Goal: Task Accomplishment & Management: Complete application form

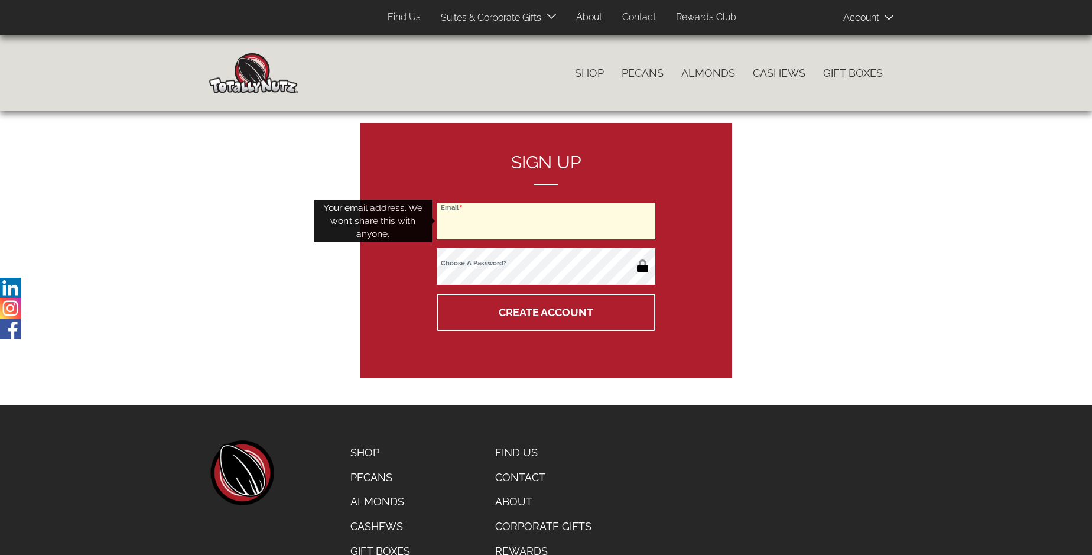
click at [546, 221] on input "Email" at bounding box center [546, 221] width 219 height 37
type input "mary-sullivan@sbcglobal.net"
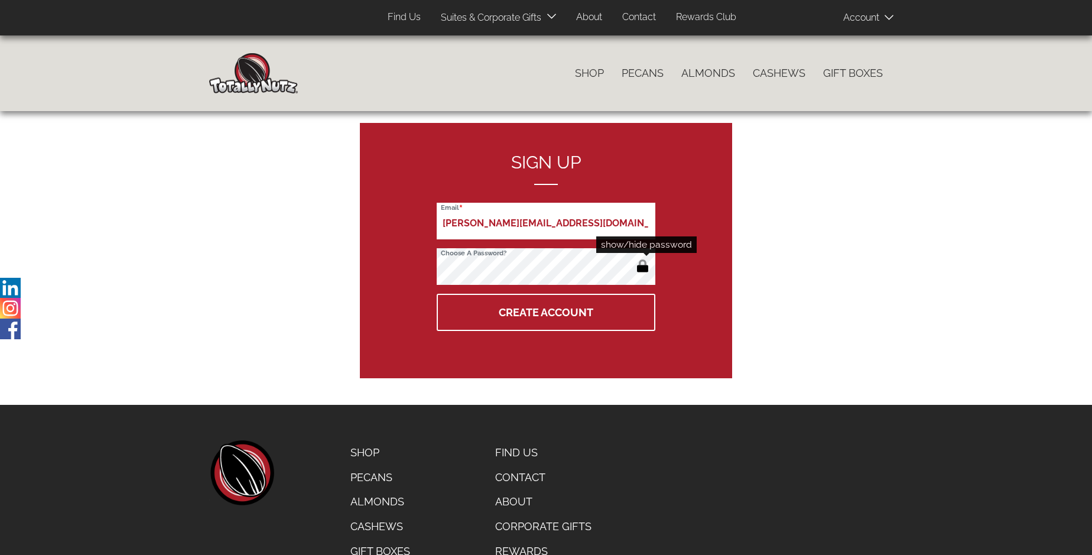
click at [642, 267] on button "button" at bounding box center [643, 267] width 20 height 19
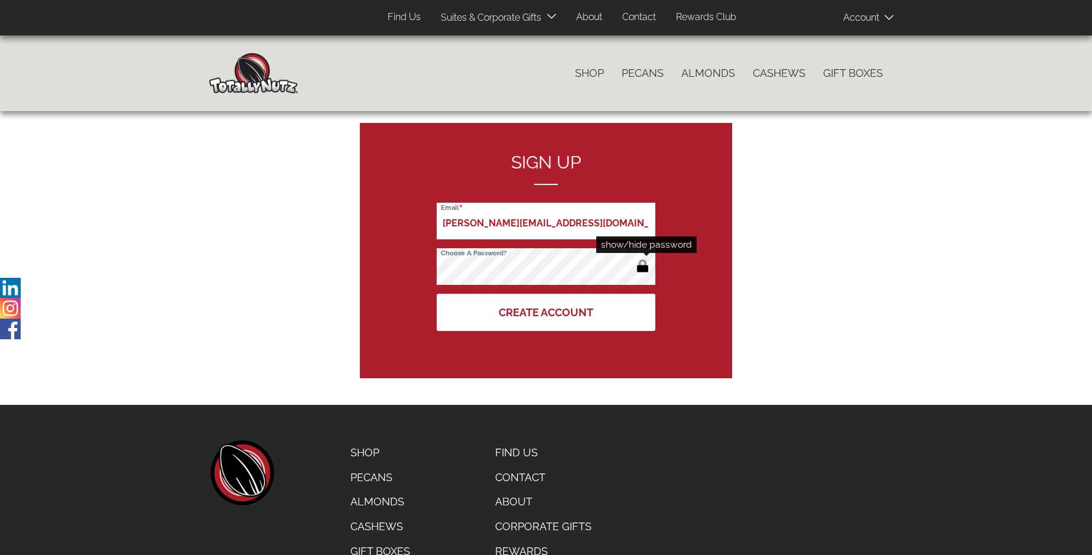
click at [546, 312] on button "Create Account" at bounding box center [546, 312] width 219 height 37
